Goal: Check status: Check status

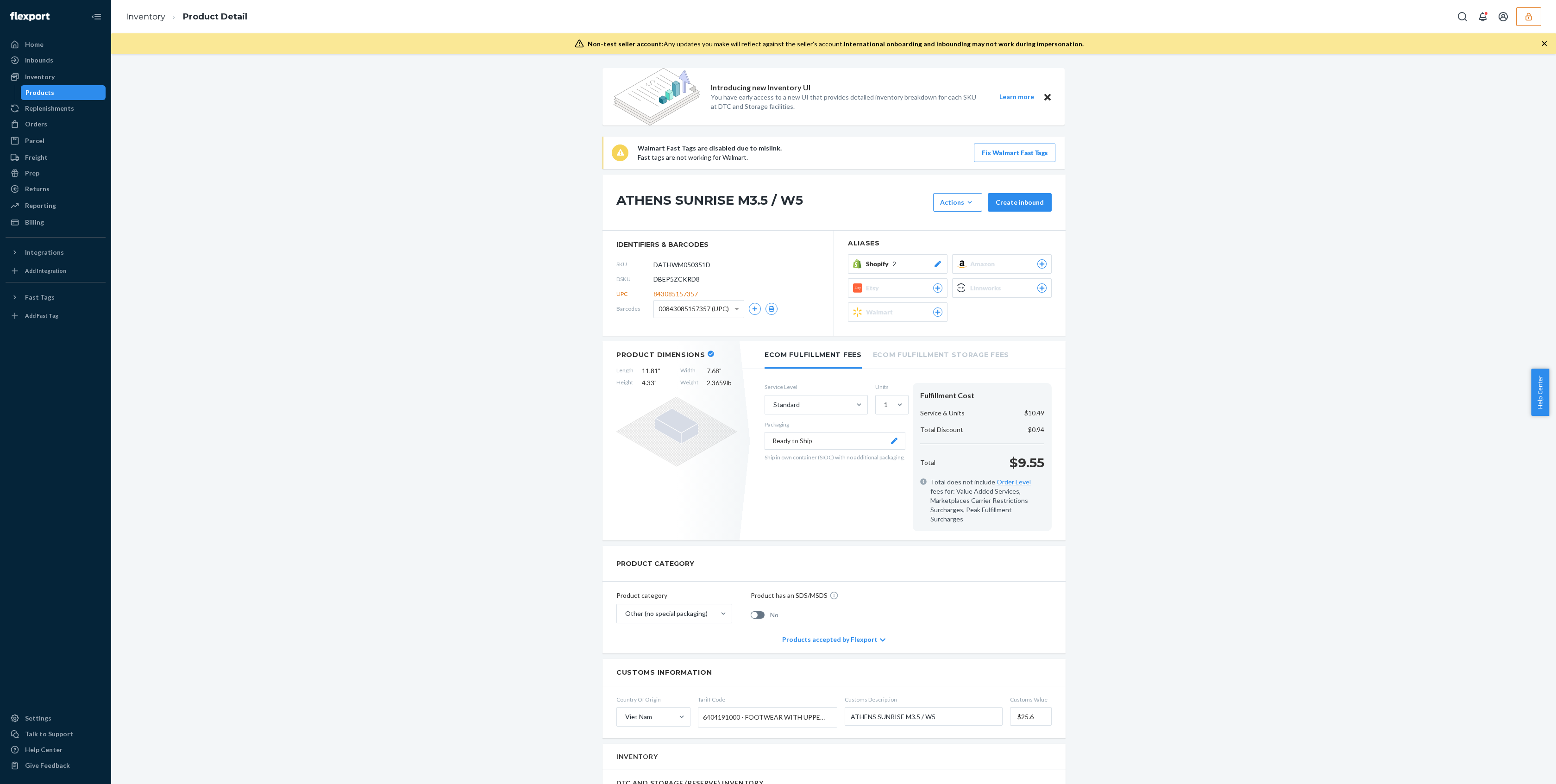
click at [477, 234] on div "Introducing new Inventory UI You have early access to a new UI that provides de…" at bounding box center [833, 788] width 1431 height 1440
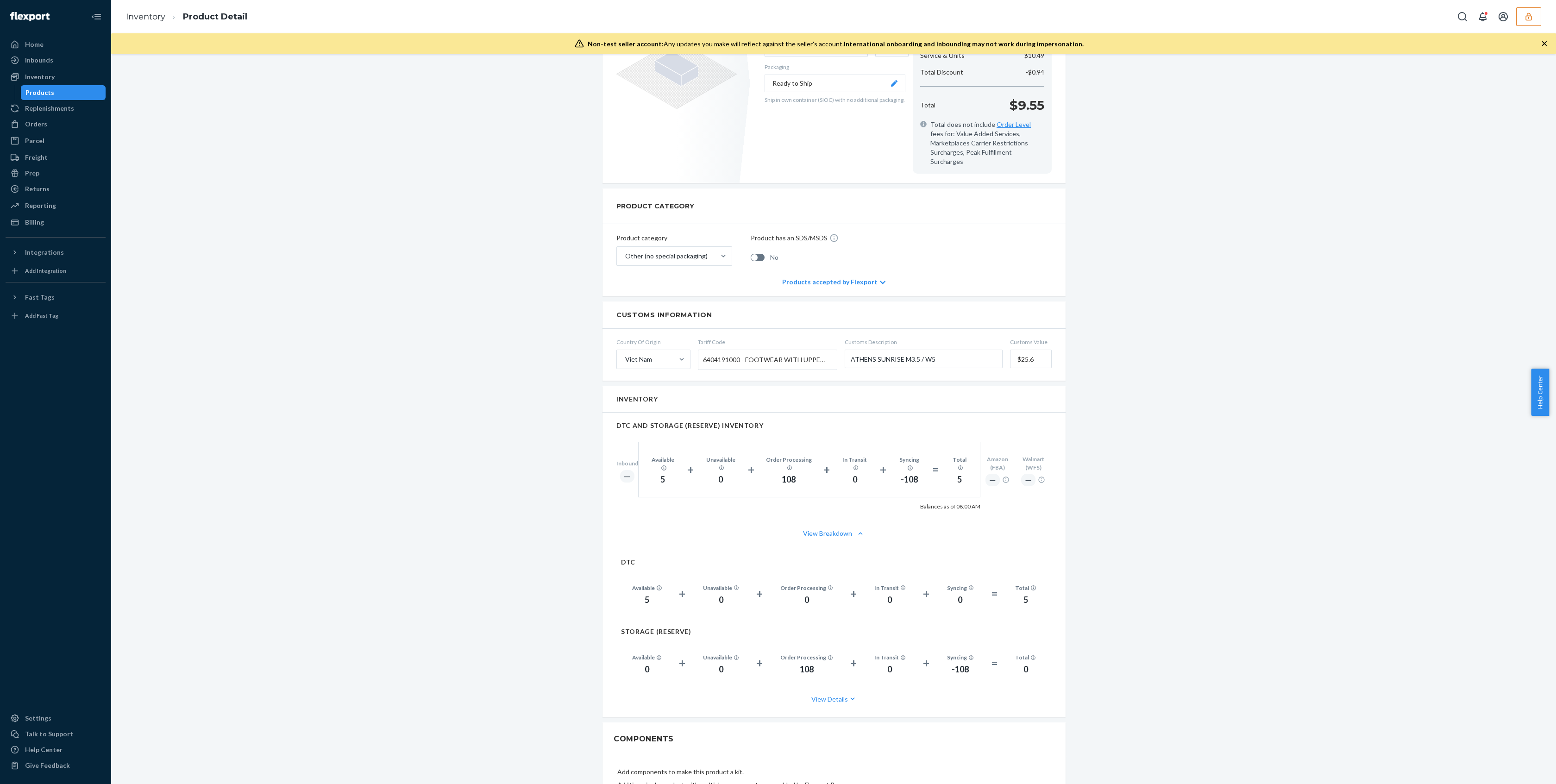
scroll to position [245, 0]
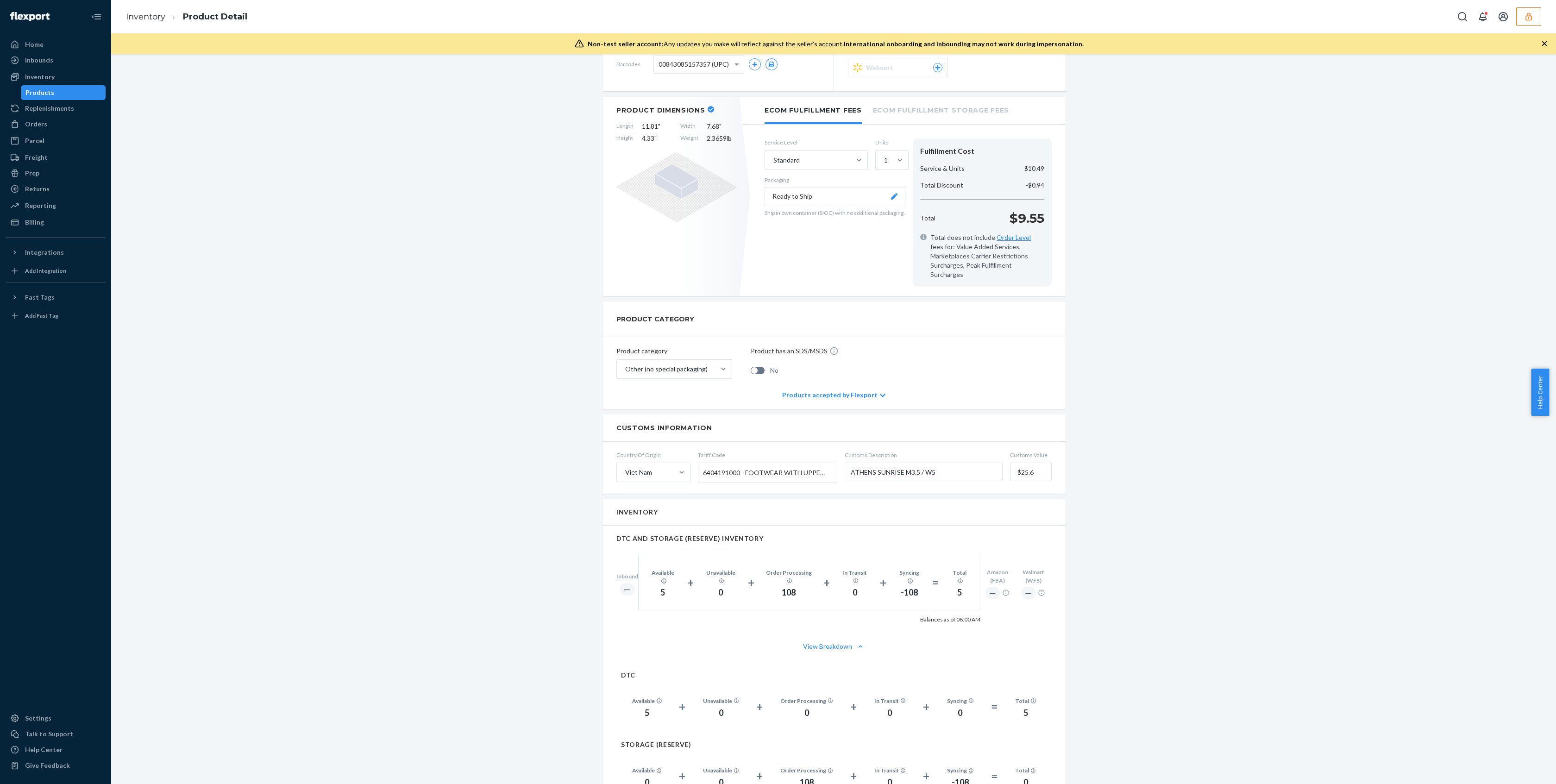
click at [472, 479] on div "Introducing new Inventory UI You have early access to a new UI that provides de…" at bounding box center [833, 544] width 1431 height 1440
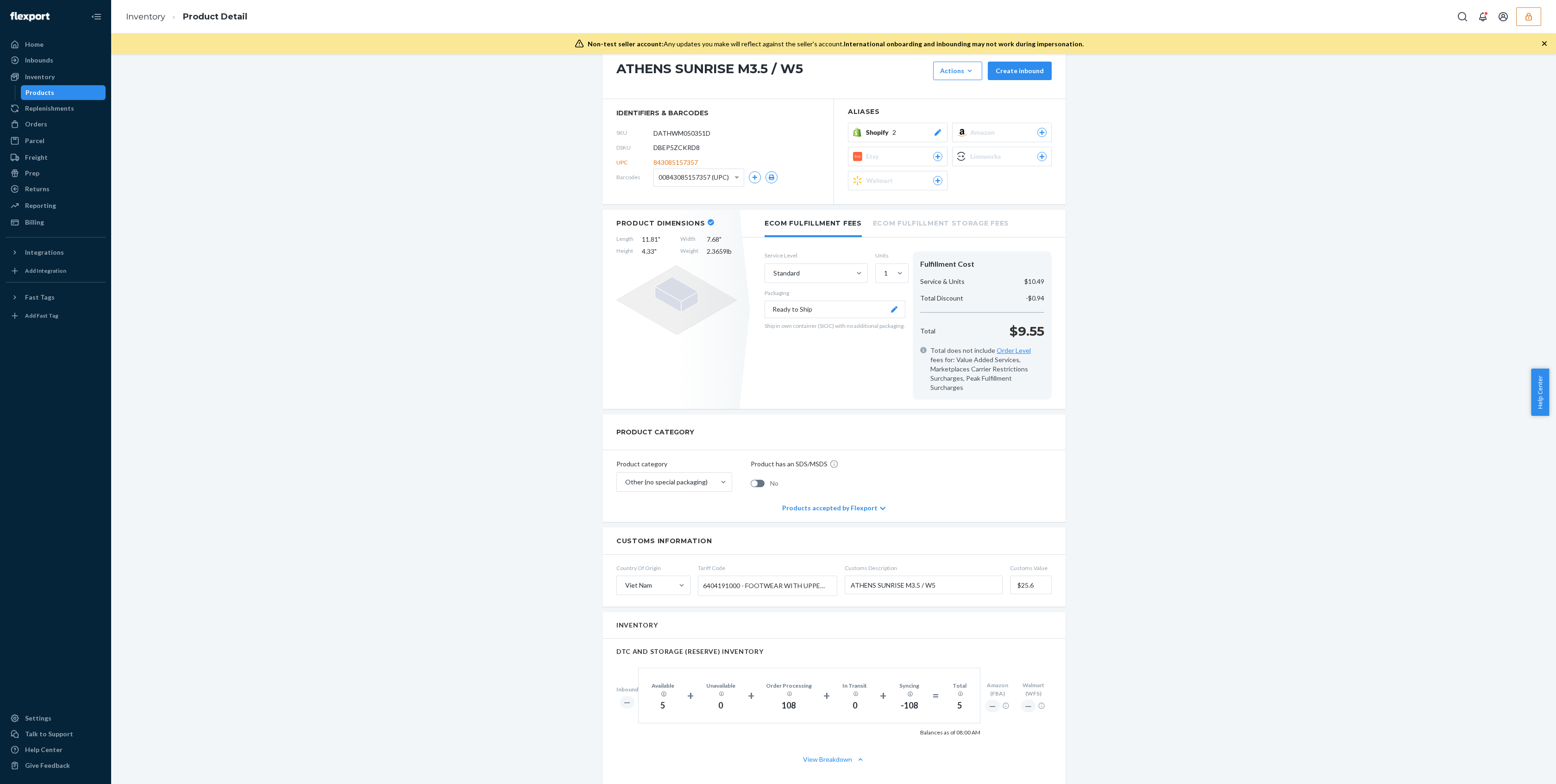
scroll to position [94, 0]
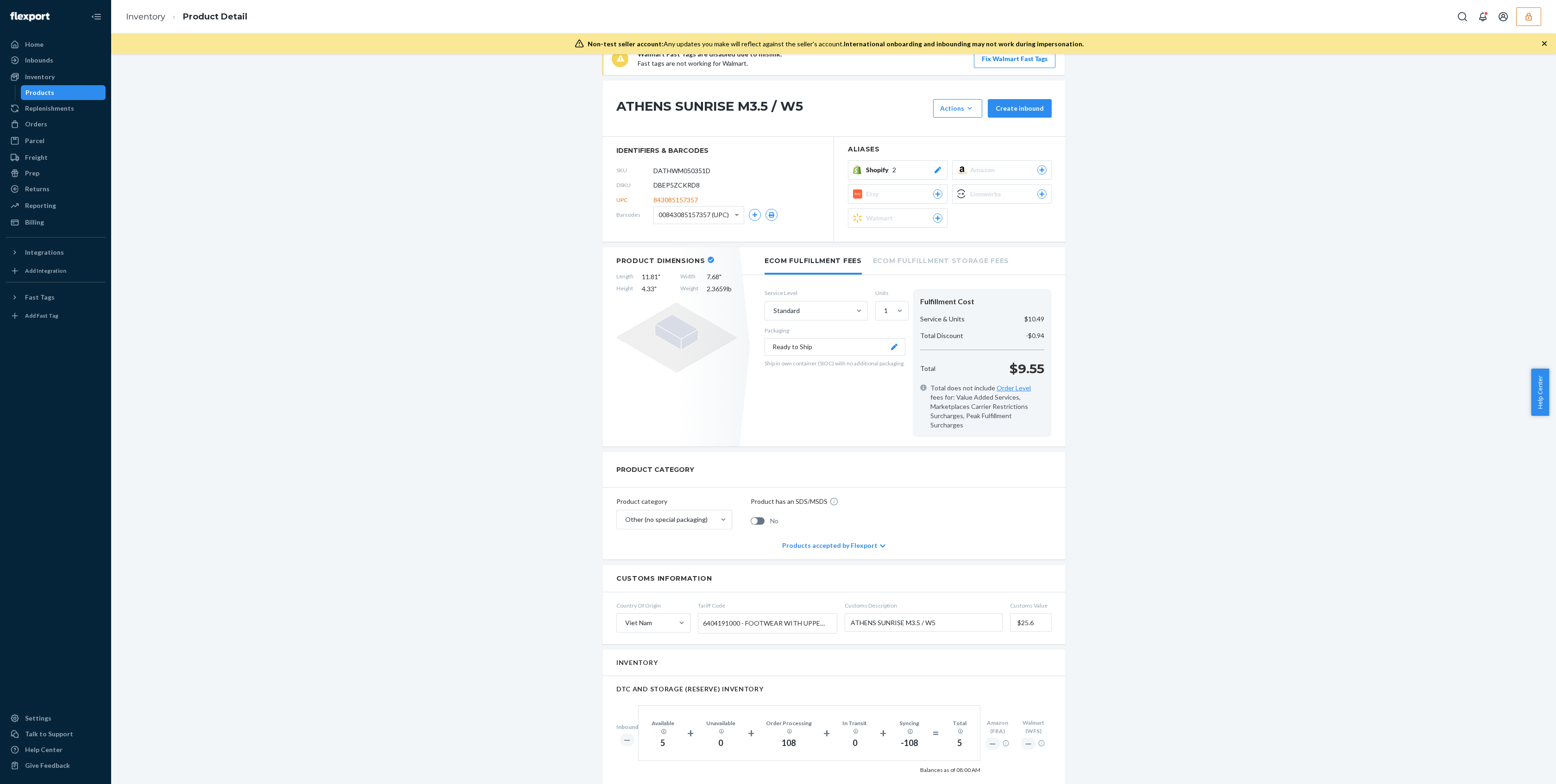
click at [676, 183] on span "DBEP5ZCKRD8" at bounding box center [676, 185] width 46 height 9
copy span "DBEP5ZCKRD8"
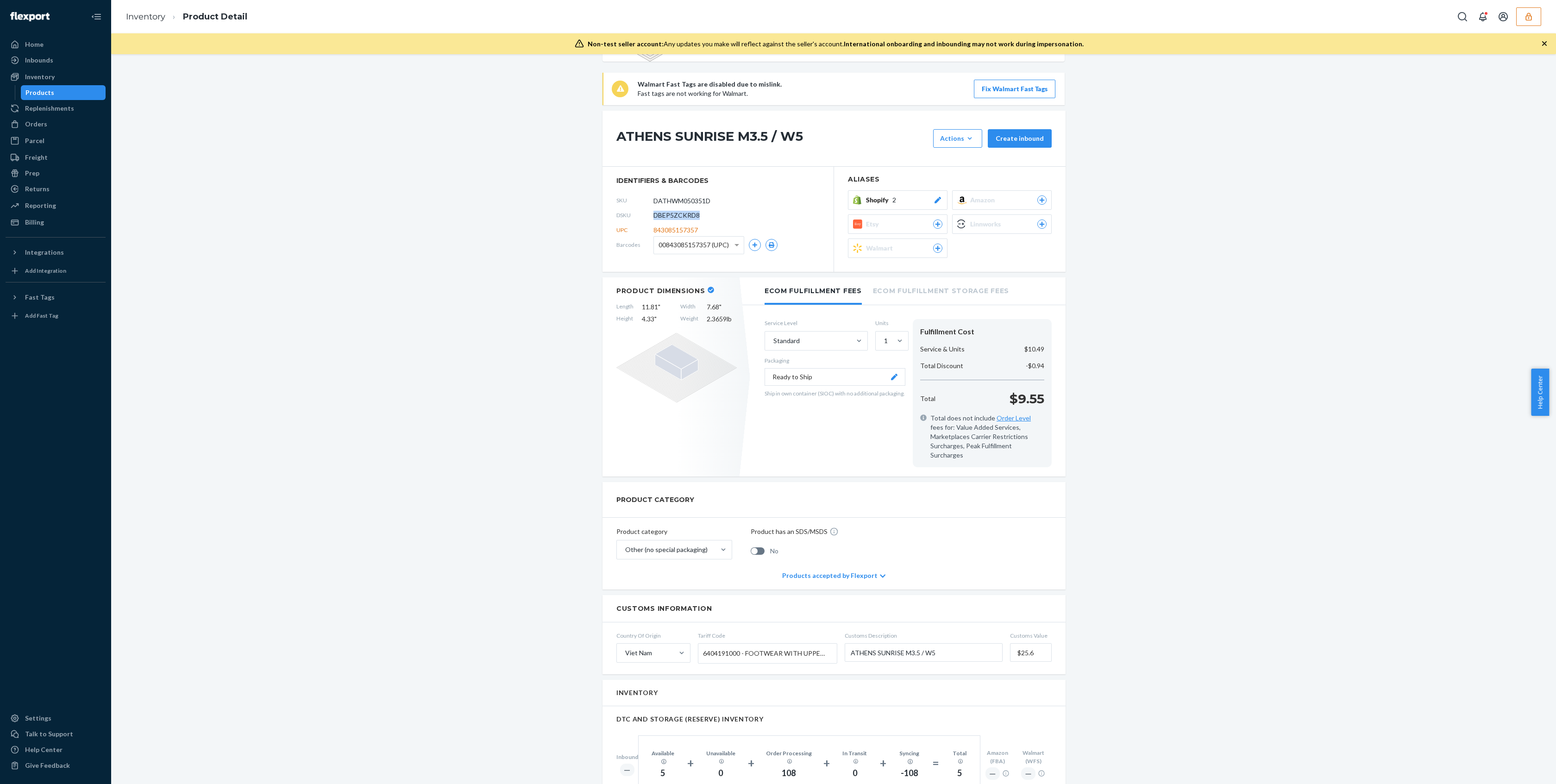
scroll to position [270, 0]
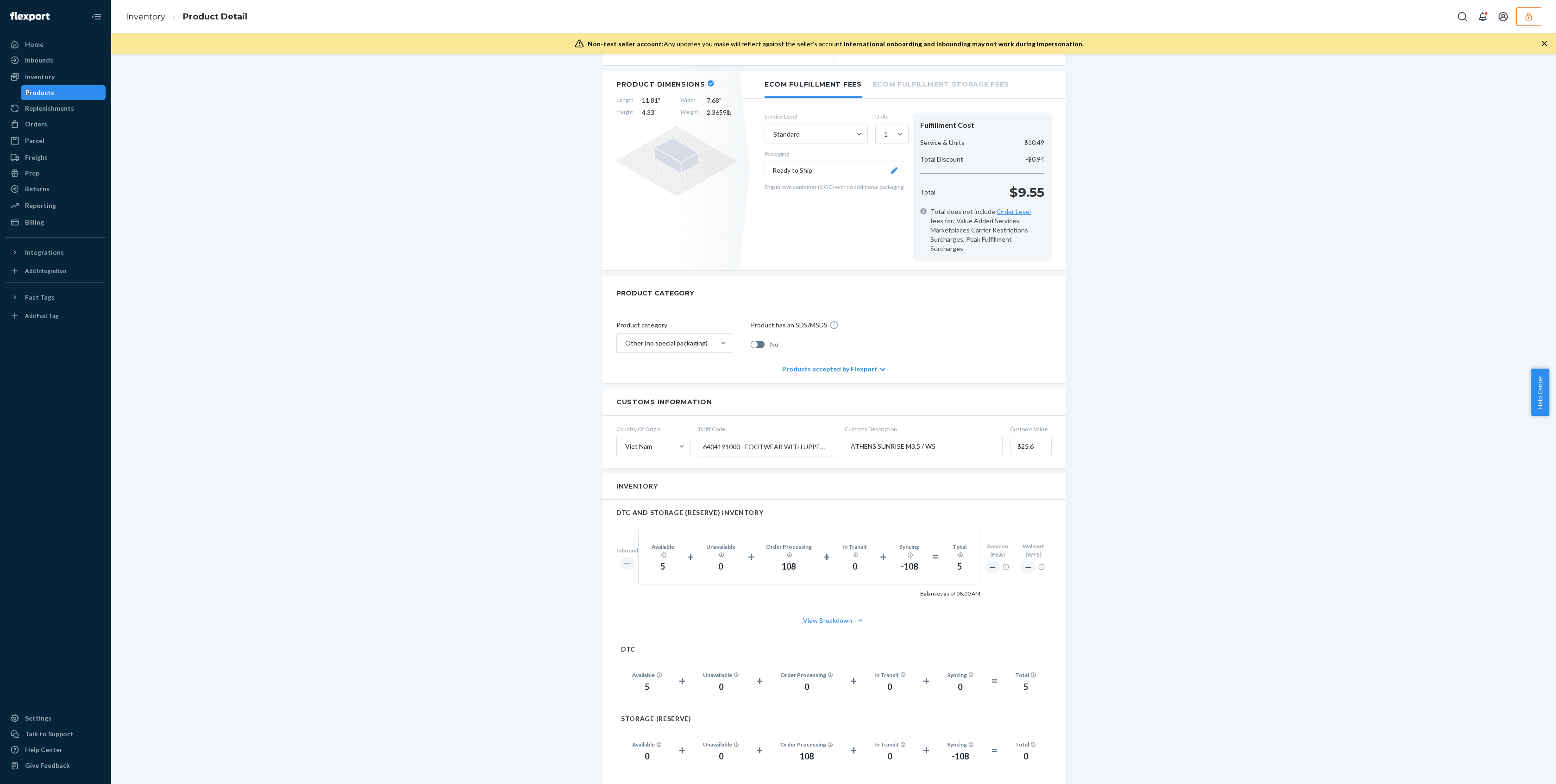
click at [496, 247] on div "Introducing new Inventory UI You have early access to a new UI that provides de…" at bounding box center [833, 517] width 1431 height 1440
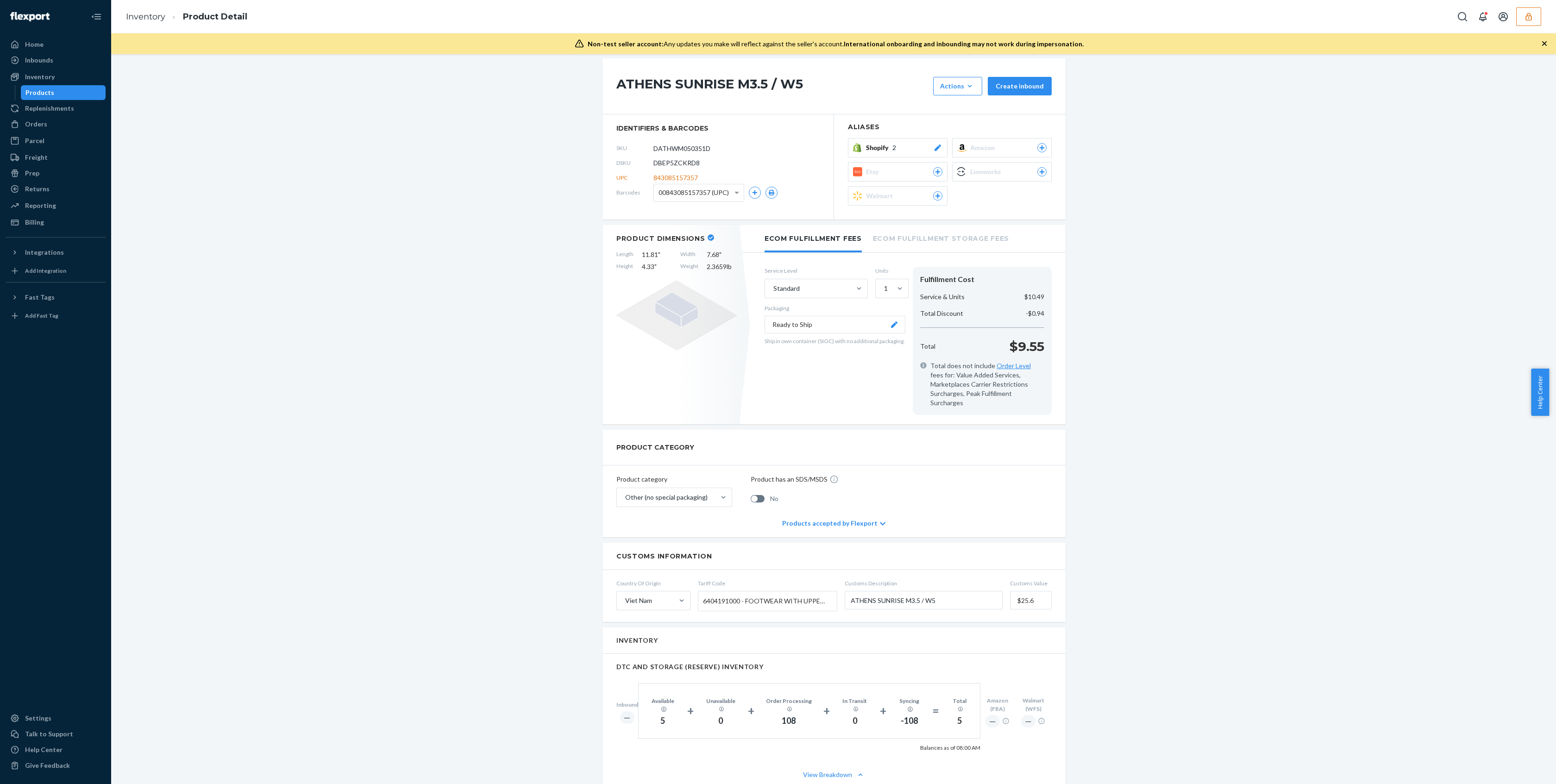
scroll to position [0, 0]
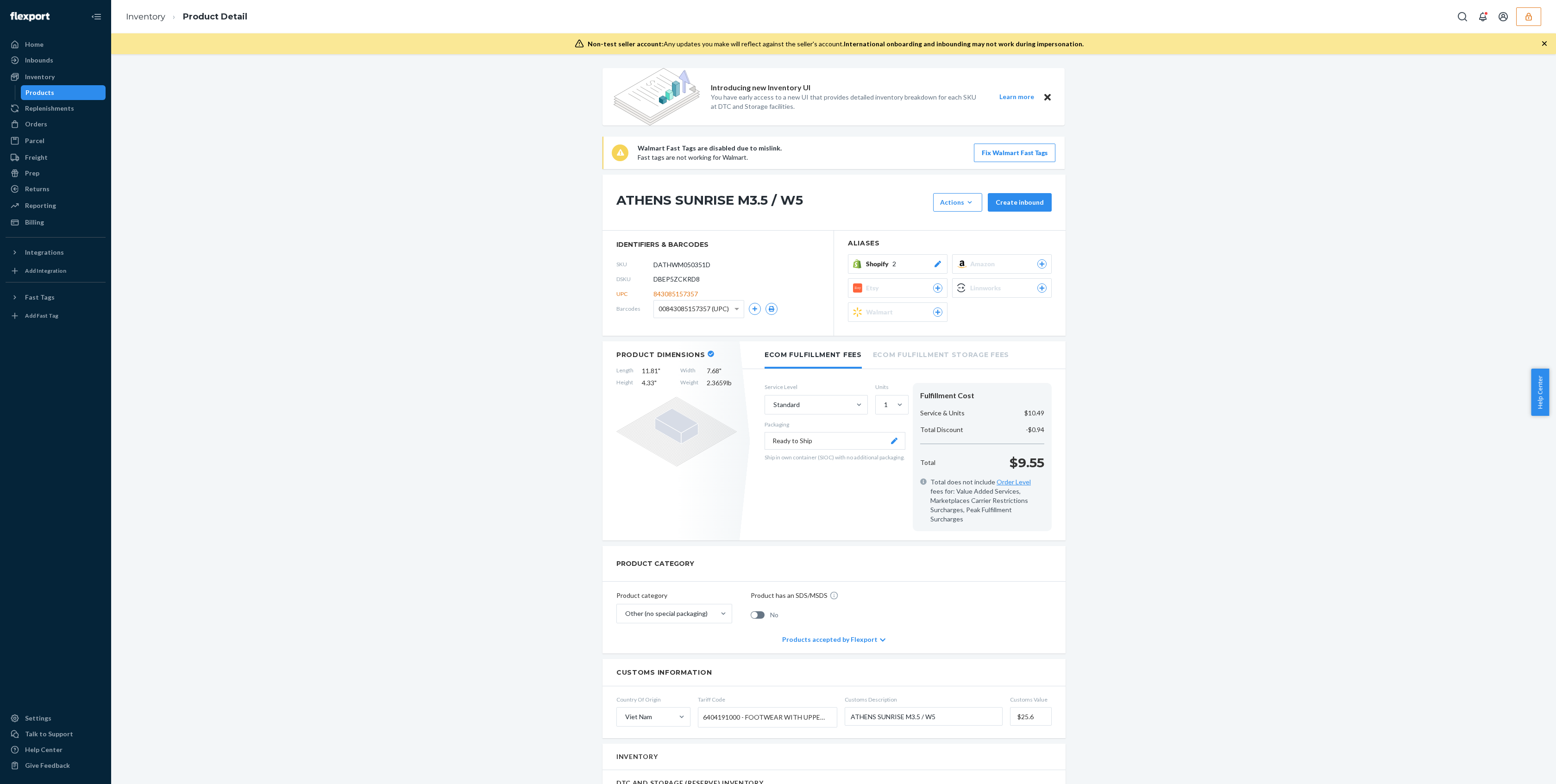
click at [673, 280] on span "DBEP5ZCKRD8" at bounding box center [676, 279] width 46 height 9
copy span "DBEP5ZCKRD8"
click at [70, 97] on div "Products" at bounding box center [64, 92] width 83 height 13
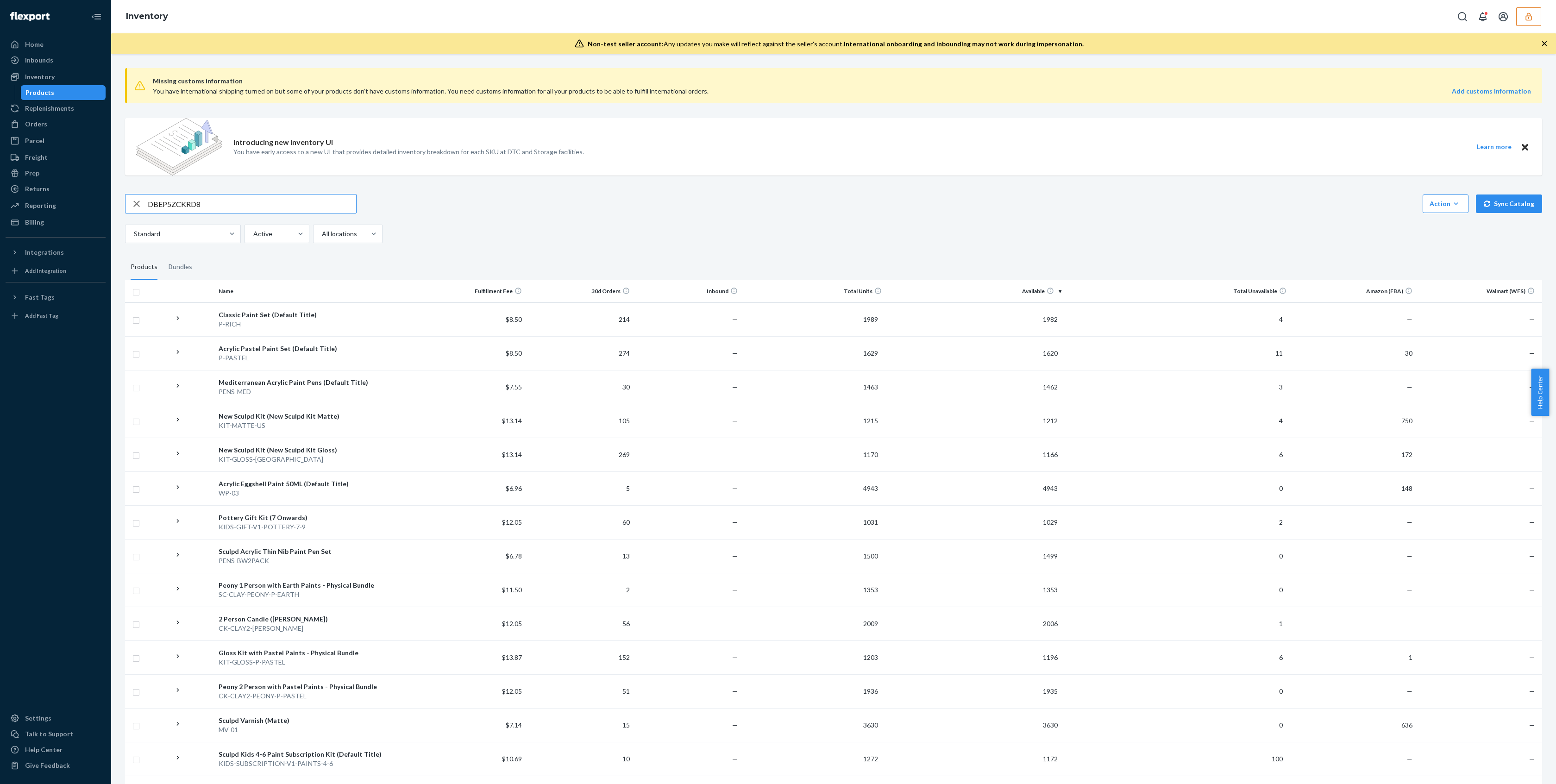
type input "DBEP5ZCKRD8"
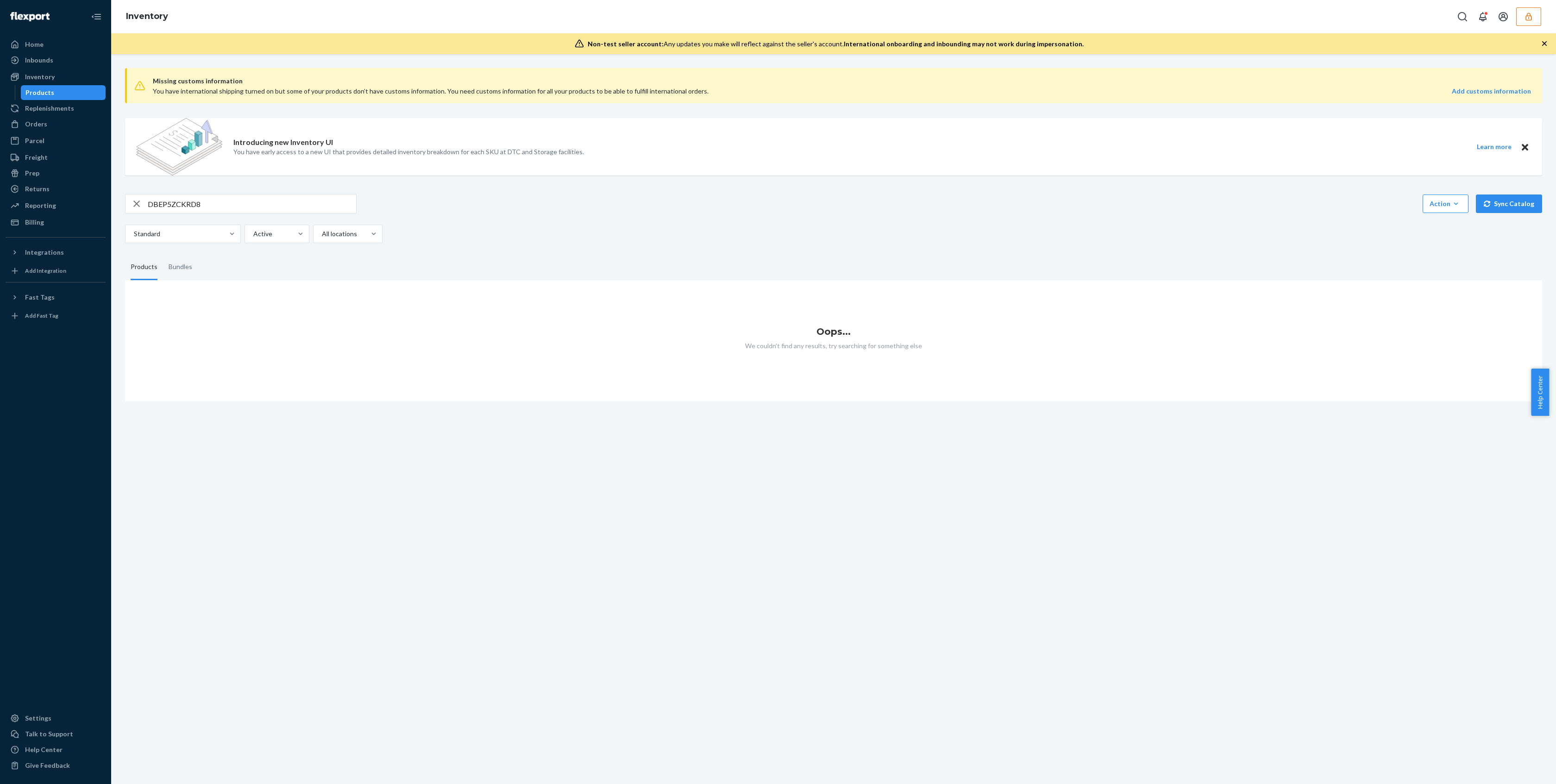
click at [1527, 12] on icon "button" at bounding box center [1528, 16] width 9 height 9
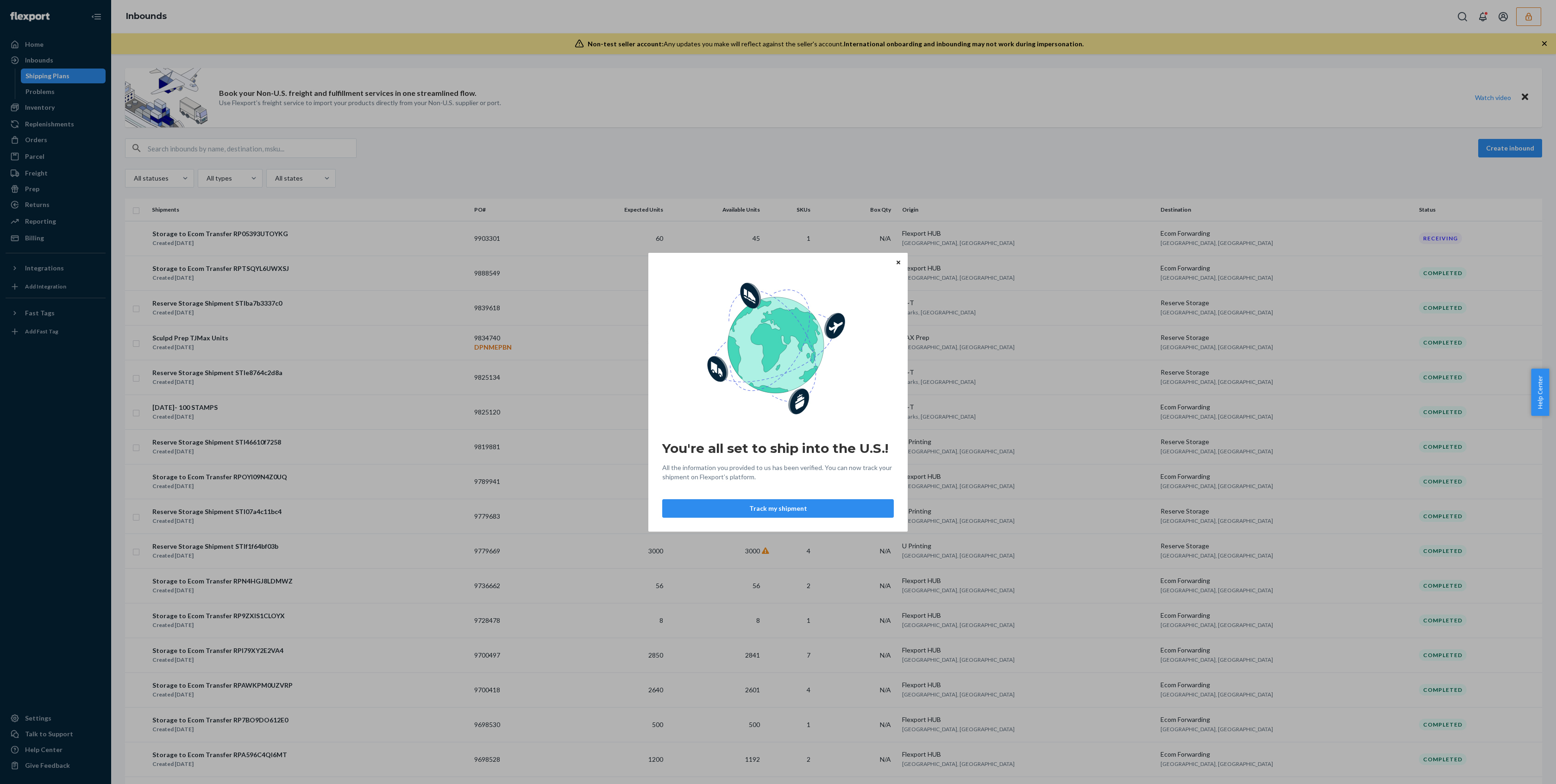
click at [255, 150] on div "You're all set to ship into the U.S.! All the information you provided to us ha…" at bounding box center [778, 392] width 1556 height 784
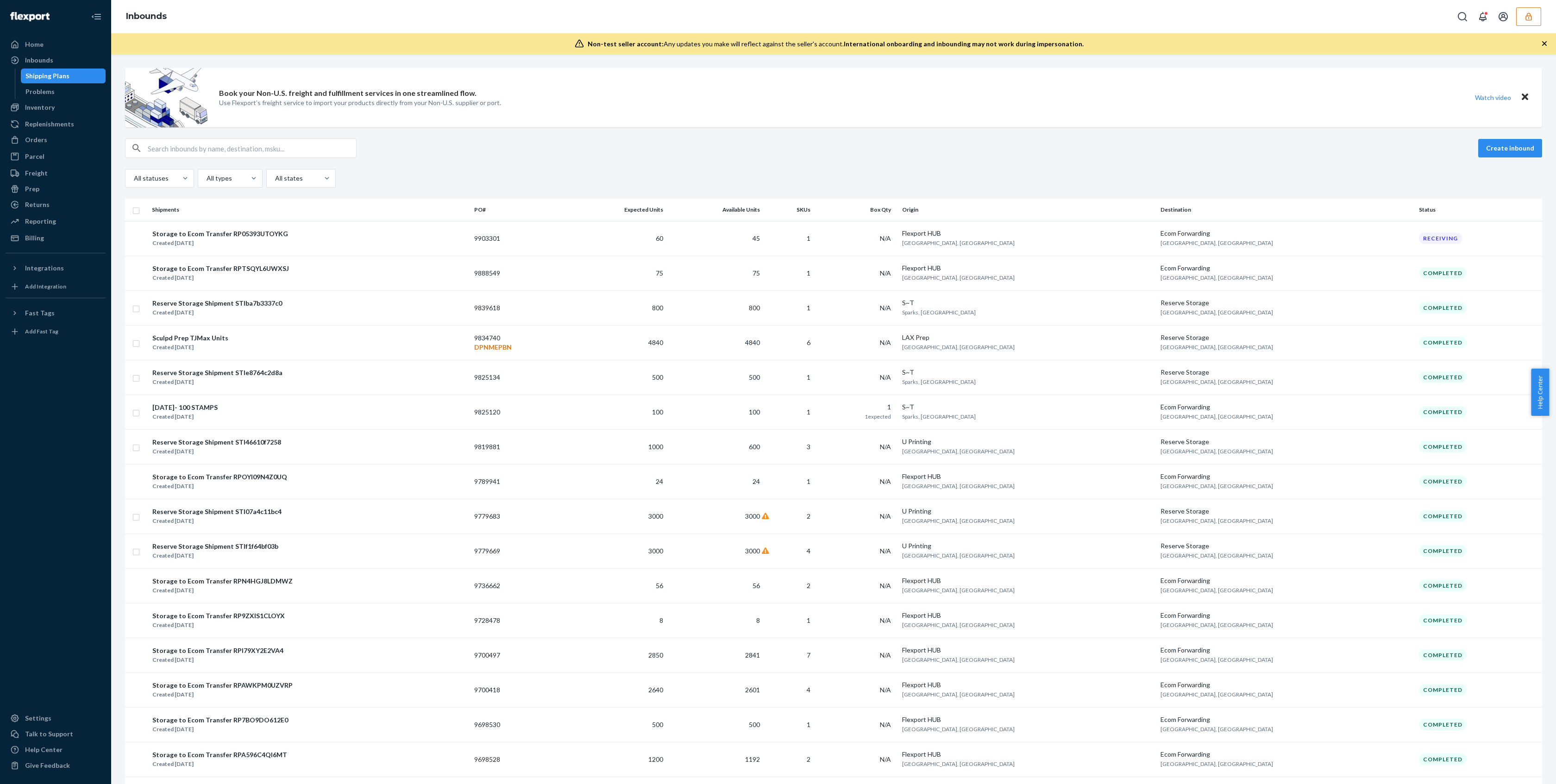
click at [266, 151] on input "text" at bounding box center [252, 148] width 209 height 19
paste input "9899465"
type input "9899465"
click at [1529, 18] on icon "button" at bounding box center [1528, 16] width 9 height 9
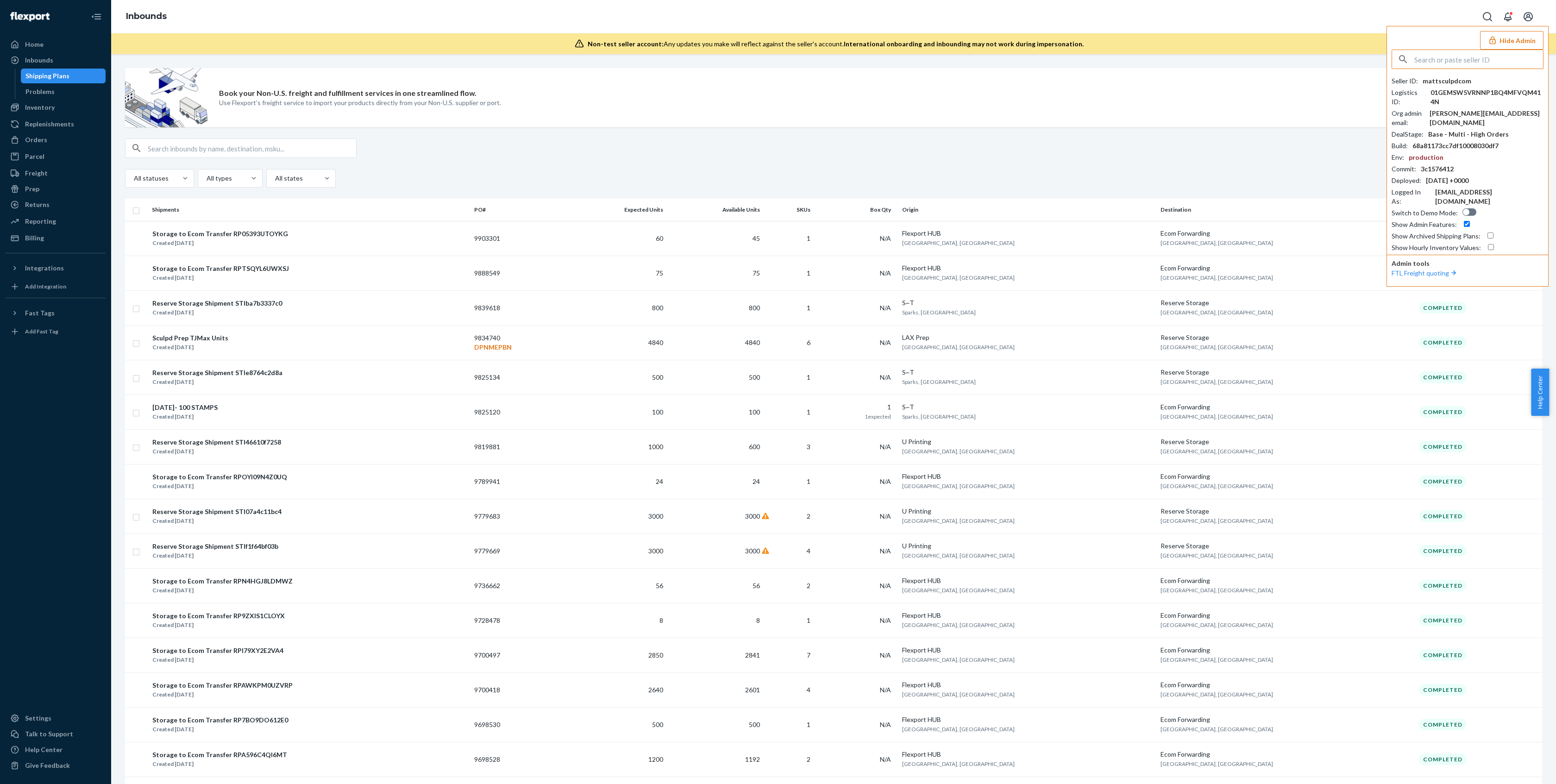
click at [1460, 55] on input "text" at bounding box center [1478, 59] width 129 height 19
paste input "jasonkizikcom"
type input "jasonkizikcom"
click at [1451, 84] on span "jasonkizikcom" at bounding box center [1470, 81] width 138 height 9
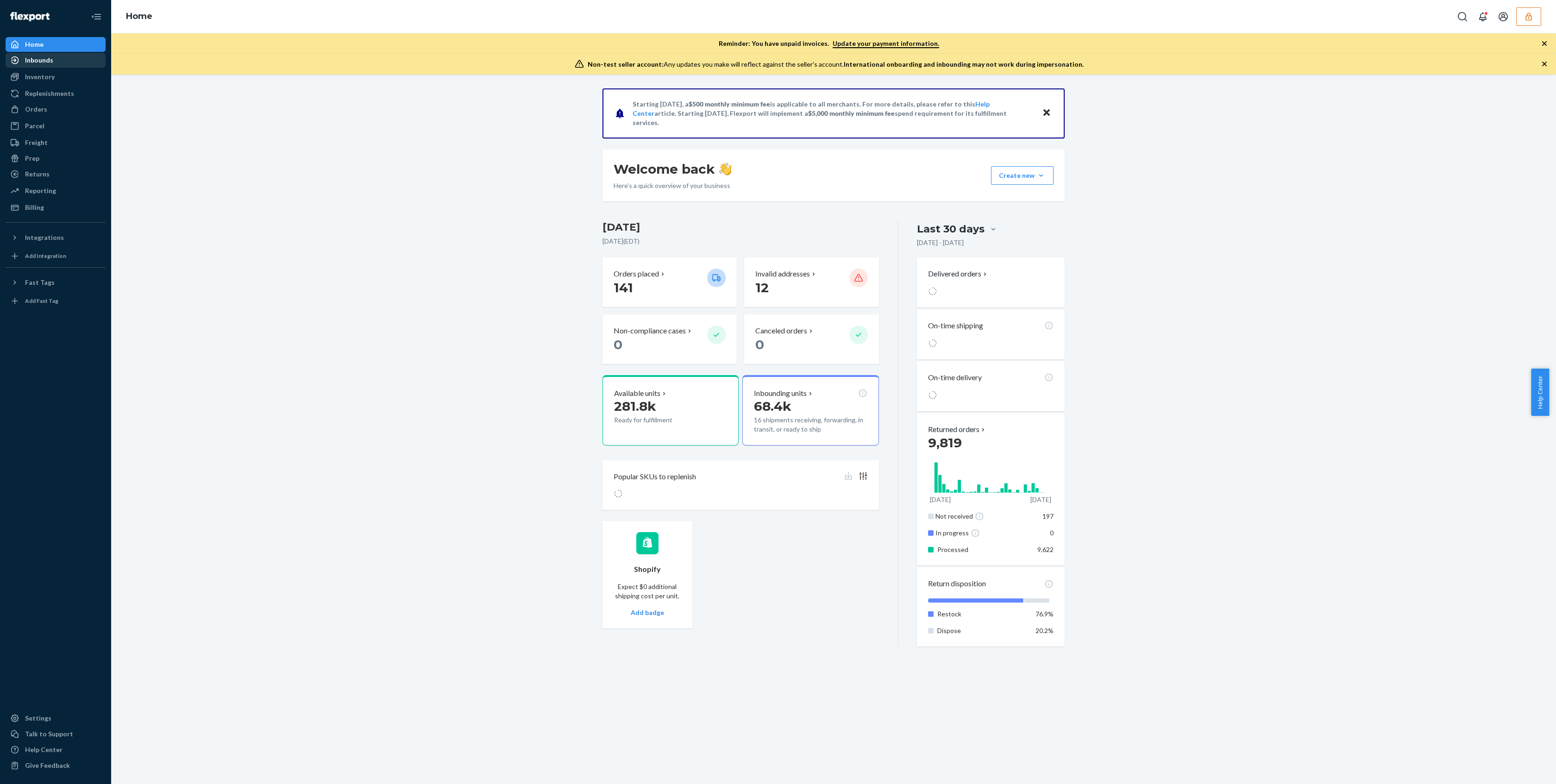
click at [48, 59] on div "Inbounds" at bounding box center [39, 60] width 28 height 9
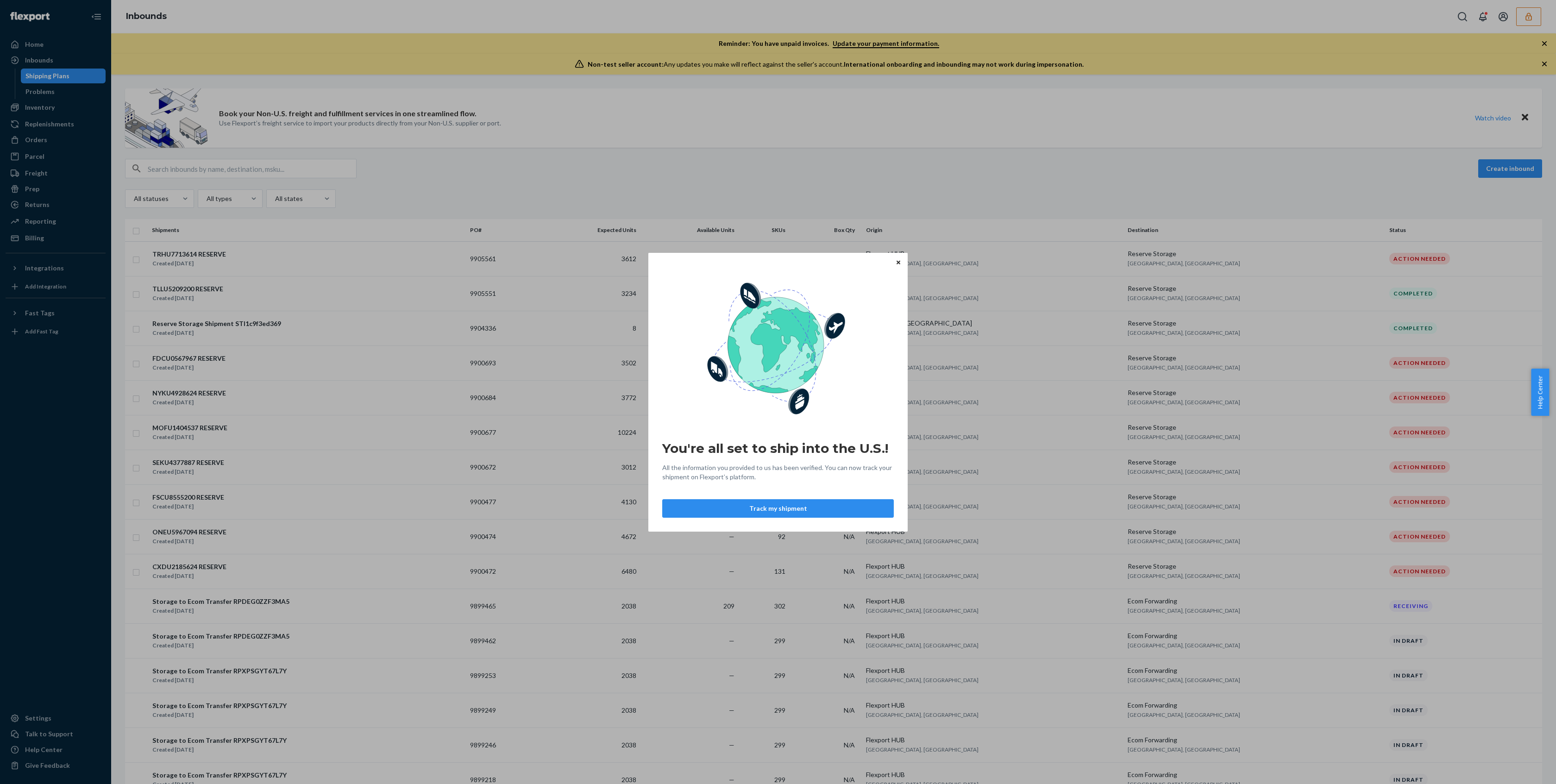
click at [899, 261] on icon "Close" at bounding box center [898, 263] width 4 height 4
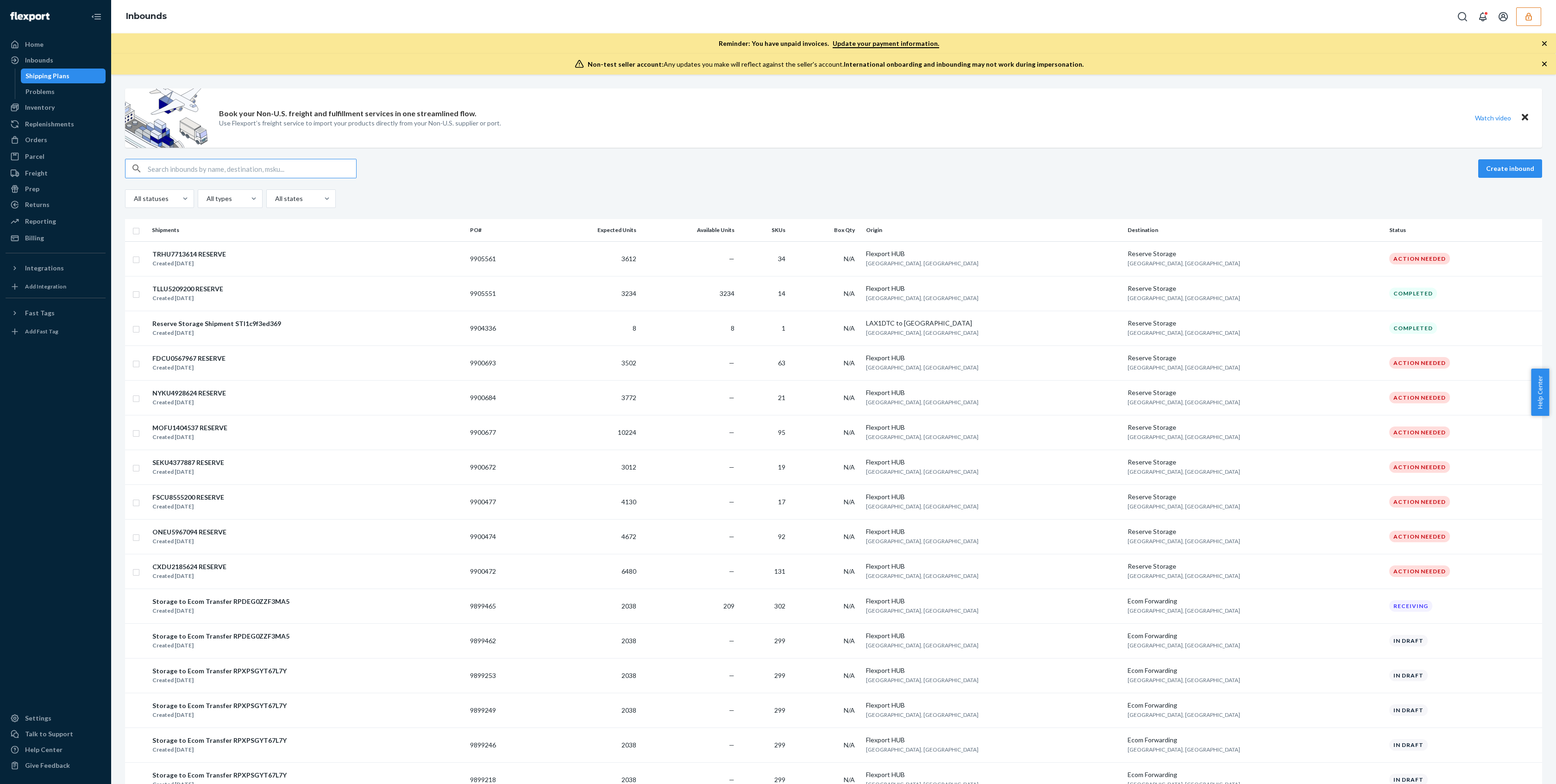
drag, startPoint x: 259, startPoint y: 157, endPoint x: 259, endPoint y: 162, distance: 5.0
click at [259, 157] on div "Book your Non-U.S. freight and fulfillment services in one streamlined flow. Us…" at bounding box center [833, 624] width 1431 height 1071
click at [259, 162] on input "text" at bounding box center [252, 169] width 209 height 19
paste input "9899465"
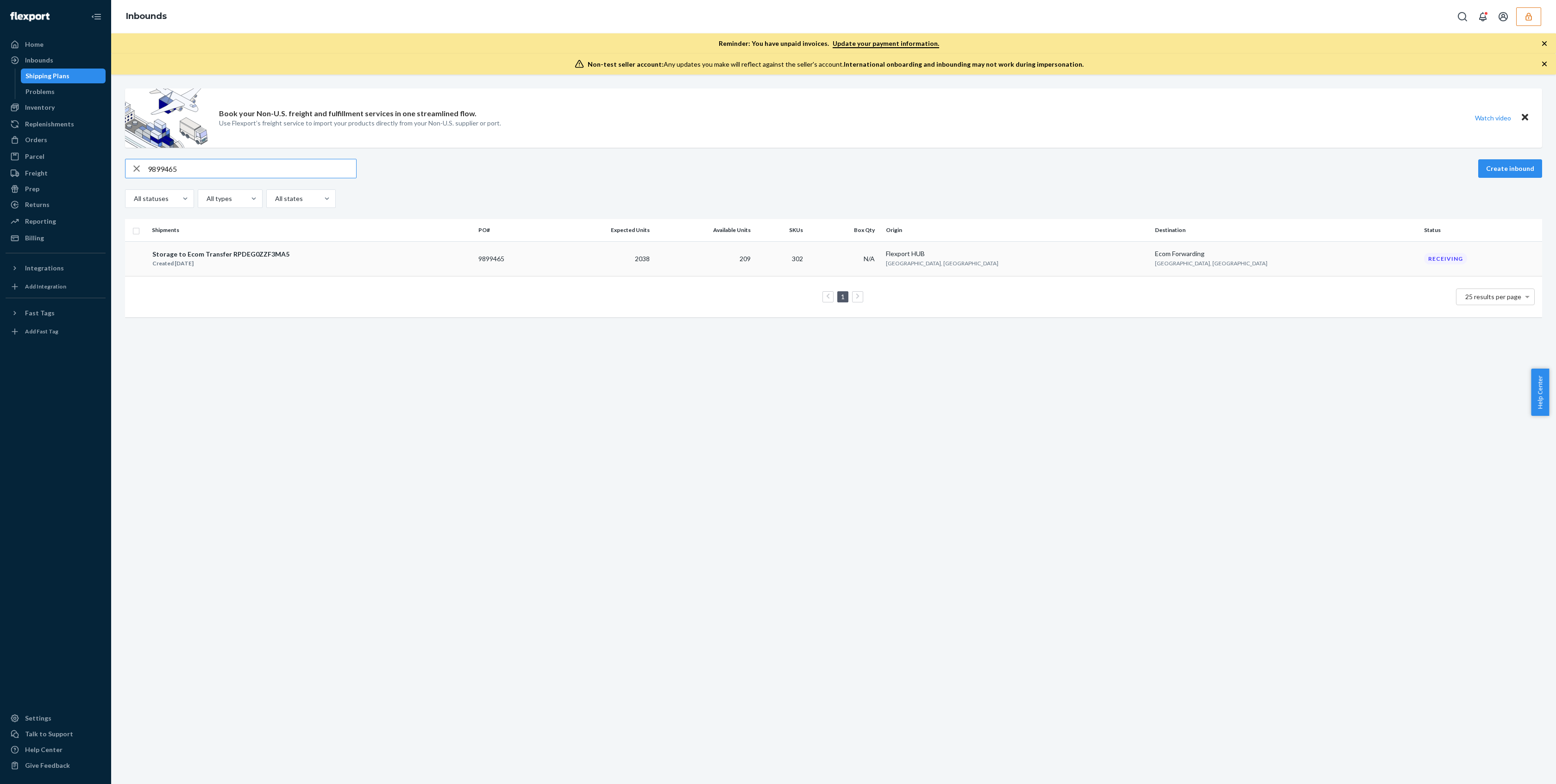
type input "9899465"
click at [225, 250] on div "Storage to Ecom Transfer RPDEG0ZZF3MA5" at bounding box center [221, 254] width 137 height 9
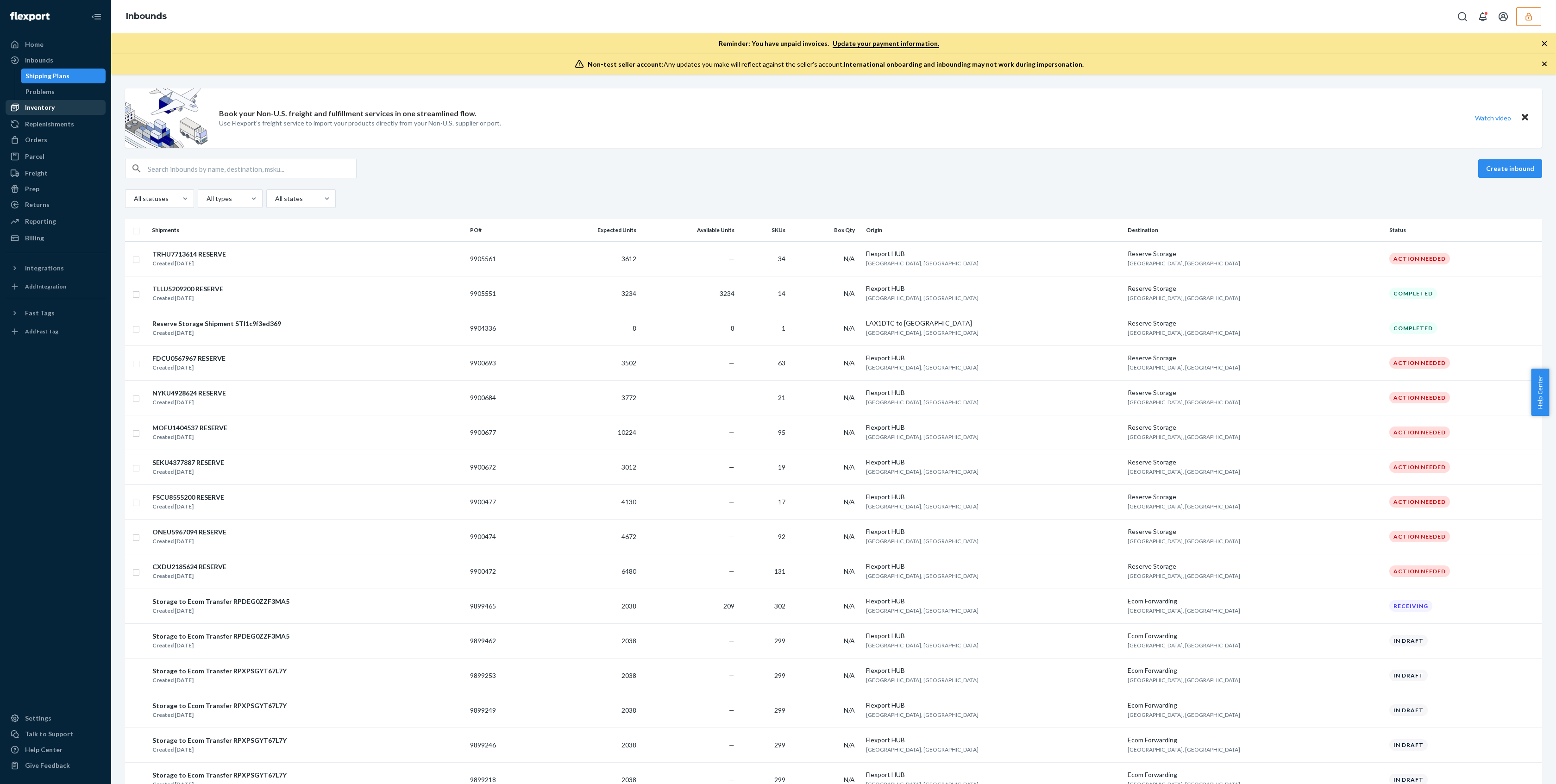
click at [36, 111] on div "Inventory" at bounding box center [40, 107] width 30 height 9
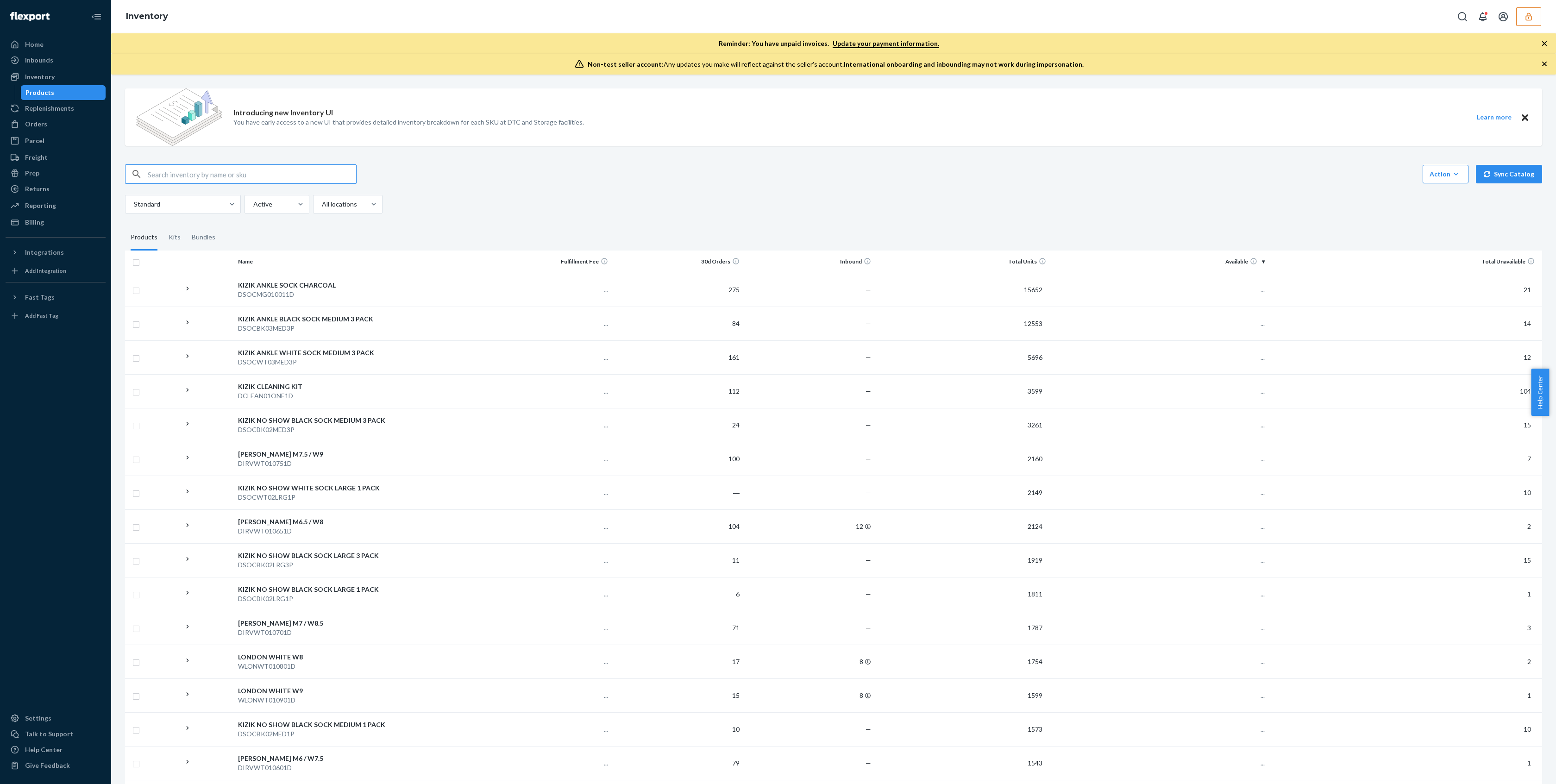
click at [195, 178] on input "text" at bounding box center [252, 174] width 209 height 19
type input "DBEP5ZCKRD8"
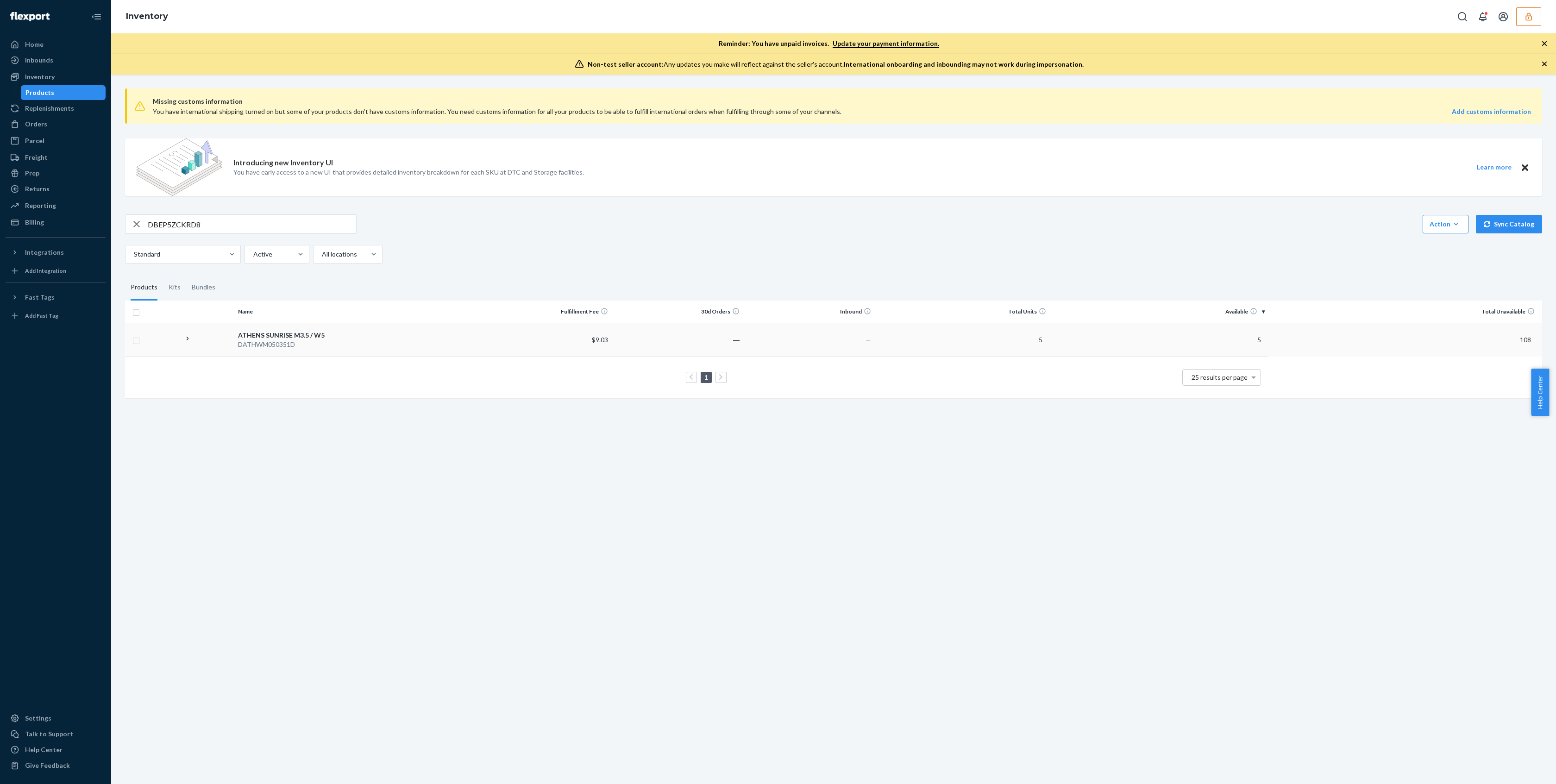
click at [916, 295] on fieldset "Products Kits Bundles" at bounding box center [833, 288] width 1417 height 26
click at [863, 332] on td "—" at bounding box center [809, 339] width 131 height 34
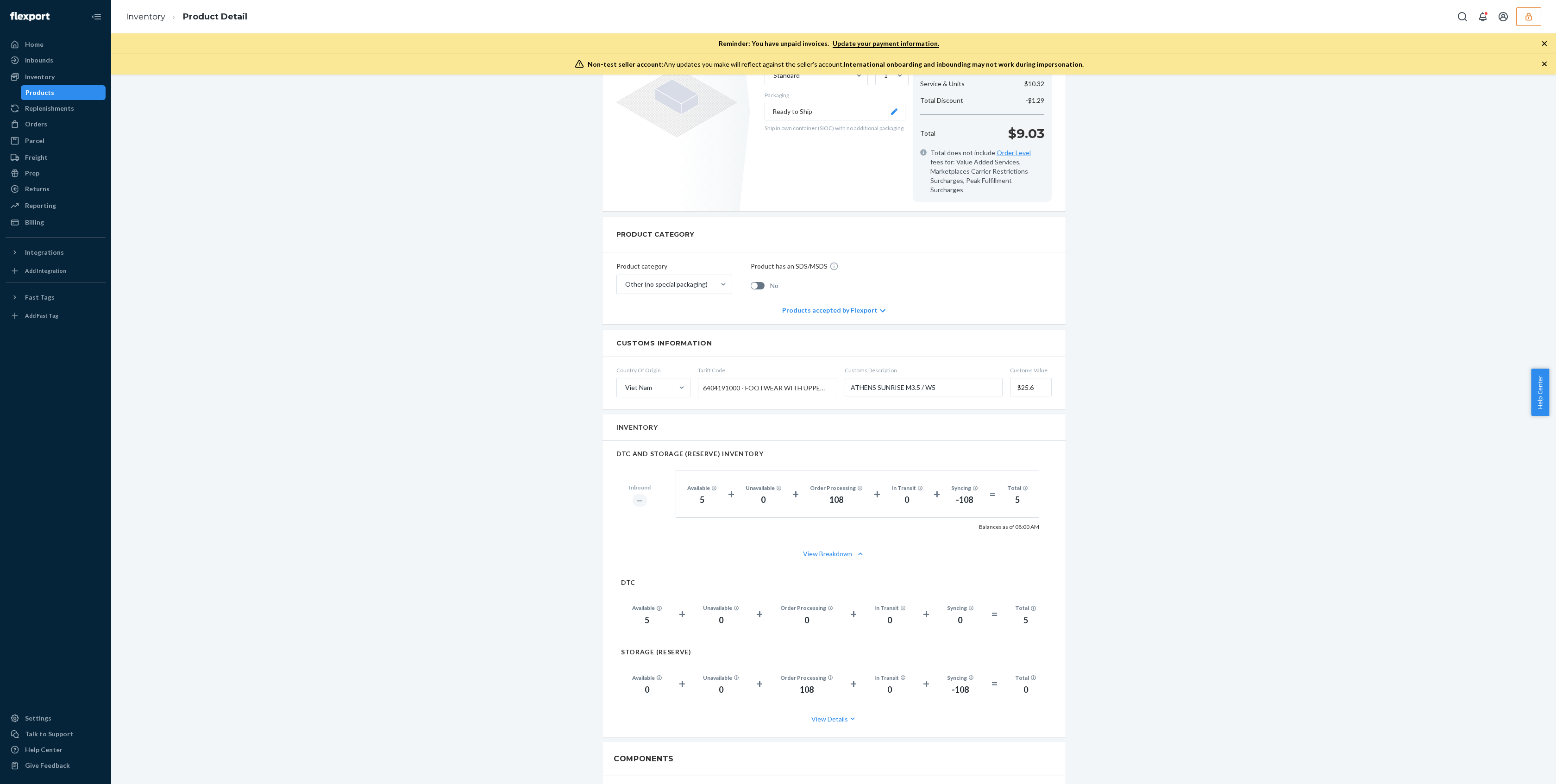
scroll to position [318, 0]
click at [52, 59] on div "Inbounds" at bounding box center [55, 60] width 98 height 13
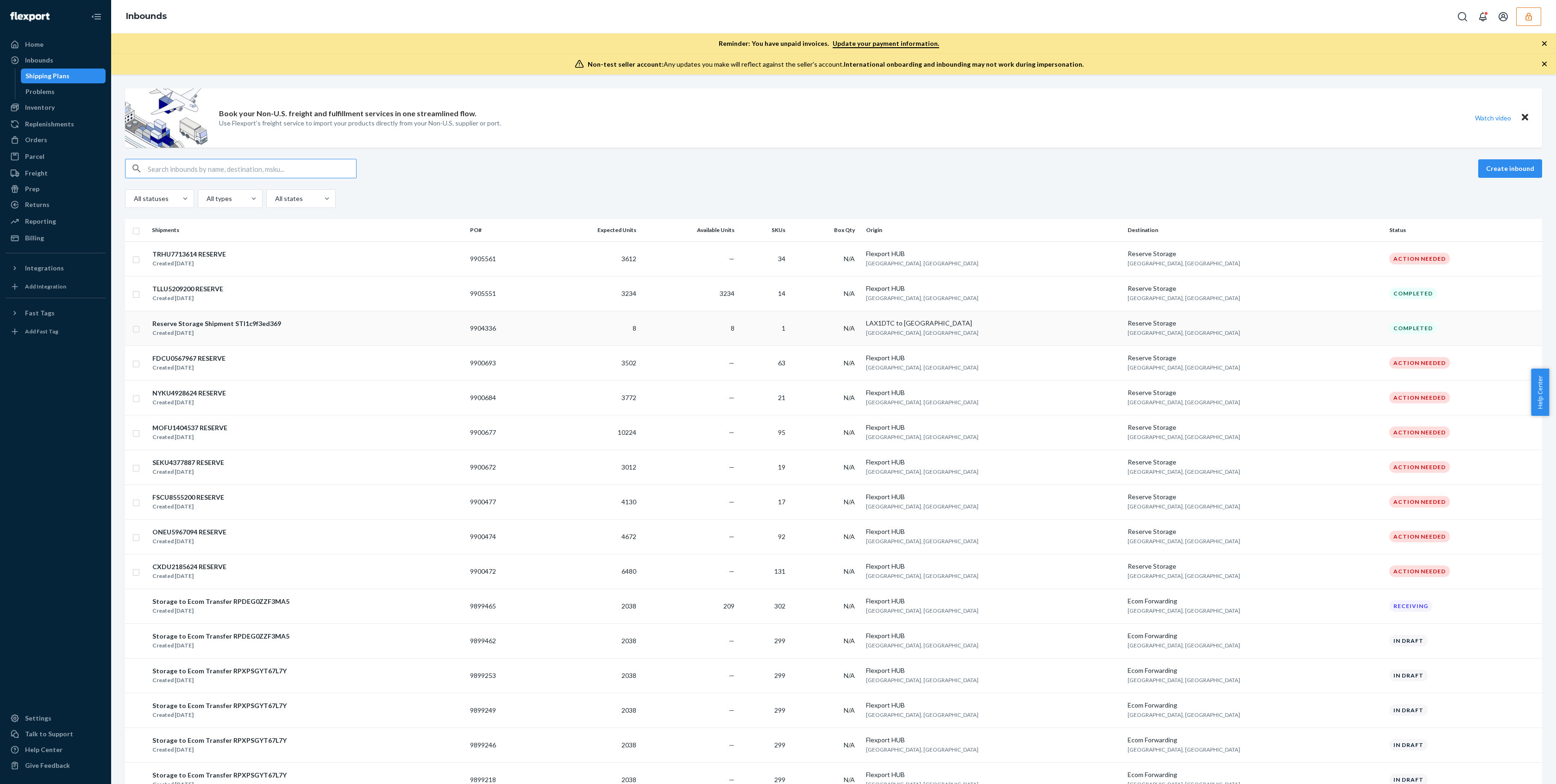
scroll to position [6, 0]
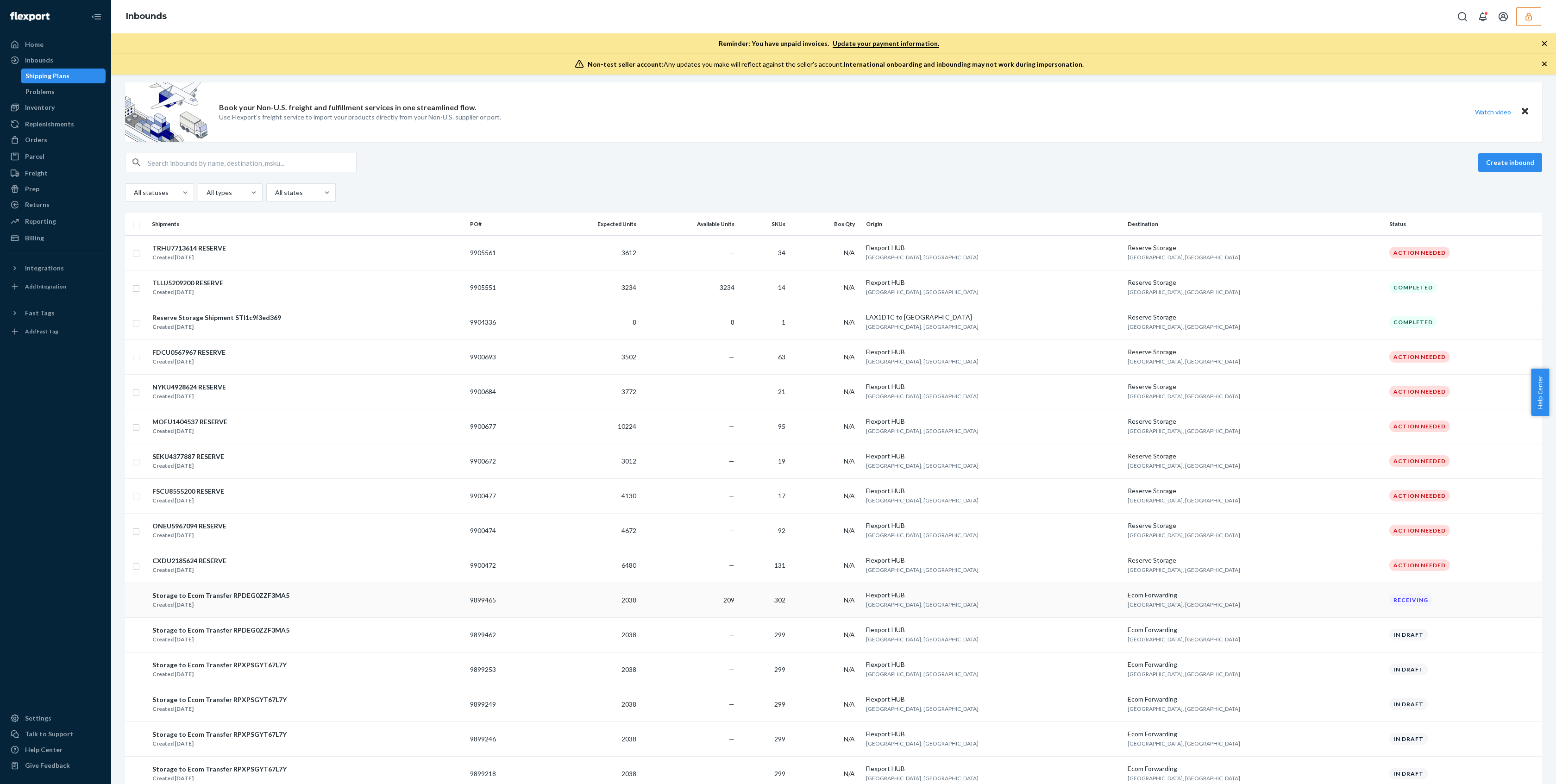
click at [293, 598] on div "Storage to Ecom Transfer RPDEG0ZZF3MA5 Created [DATE]" at bounding box center [307, 600] width 311 height 19
